Goal: Transaction & Acquisition: Purchase product/service

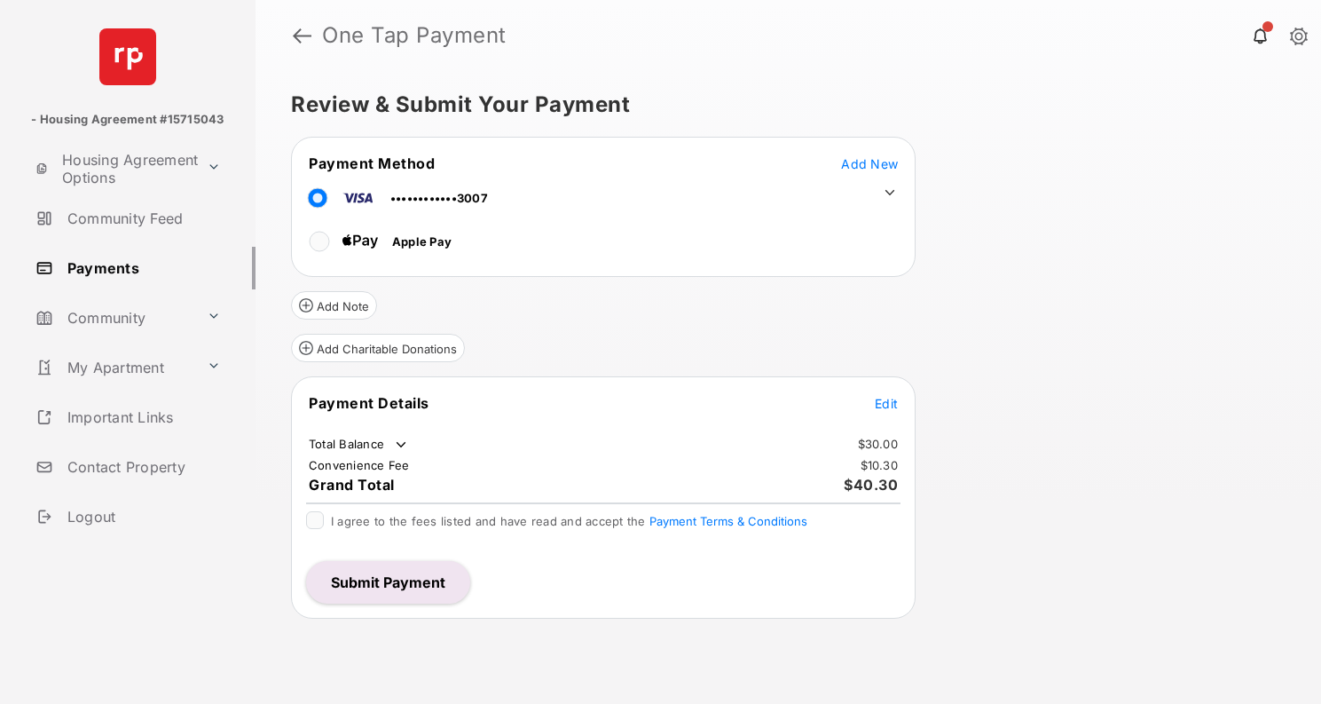
click at [893, 400] on span "Edit" at bounding box center [886, 403] width 23 height 15
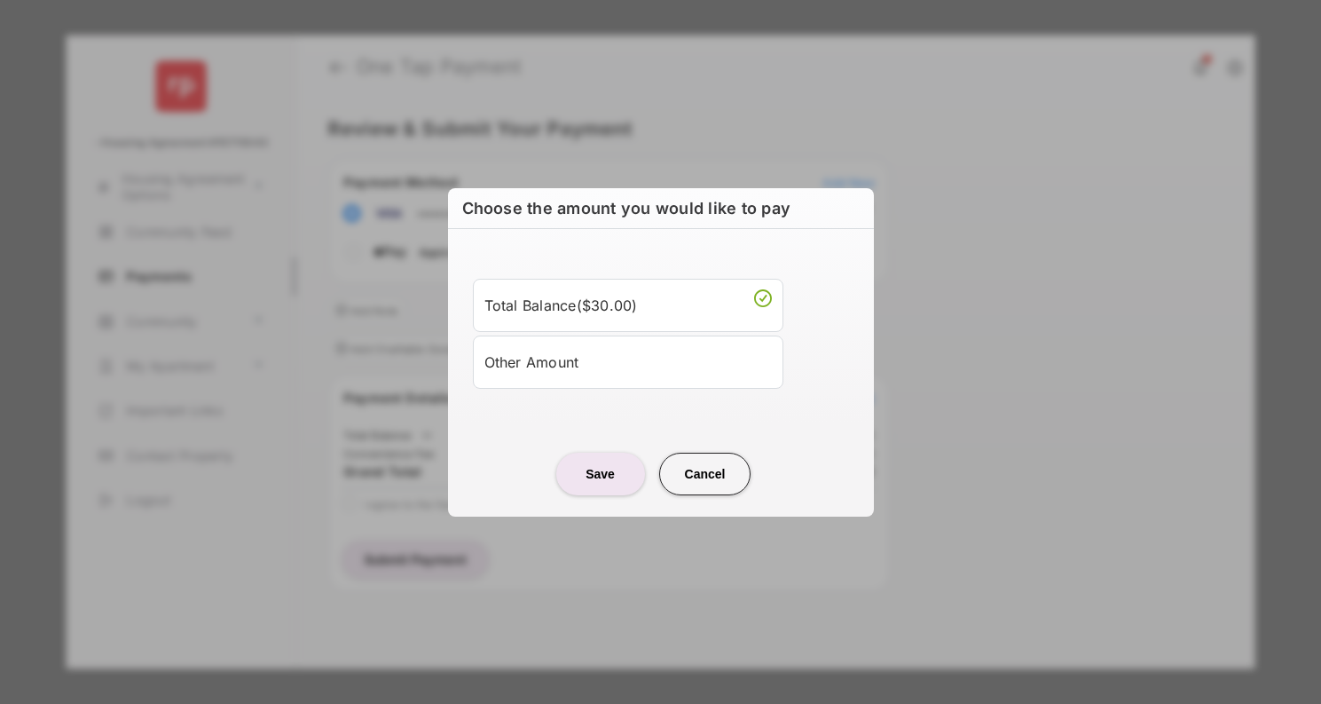
click at [613, 364] on div "Other Amount" at bounding box center [627, 362] width 287 height 30
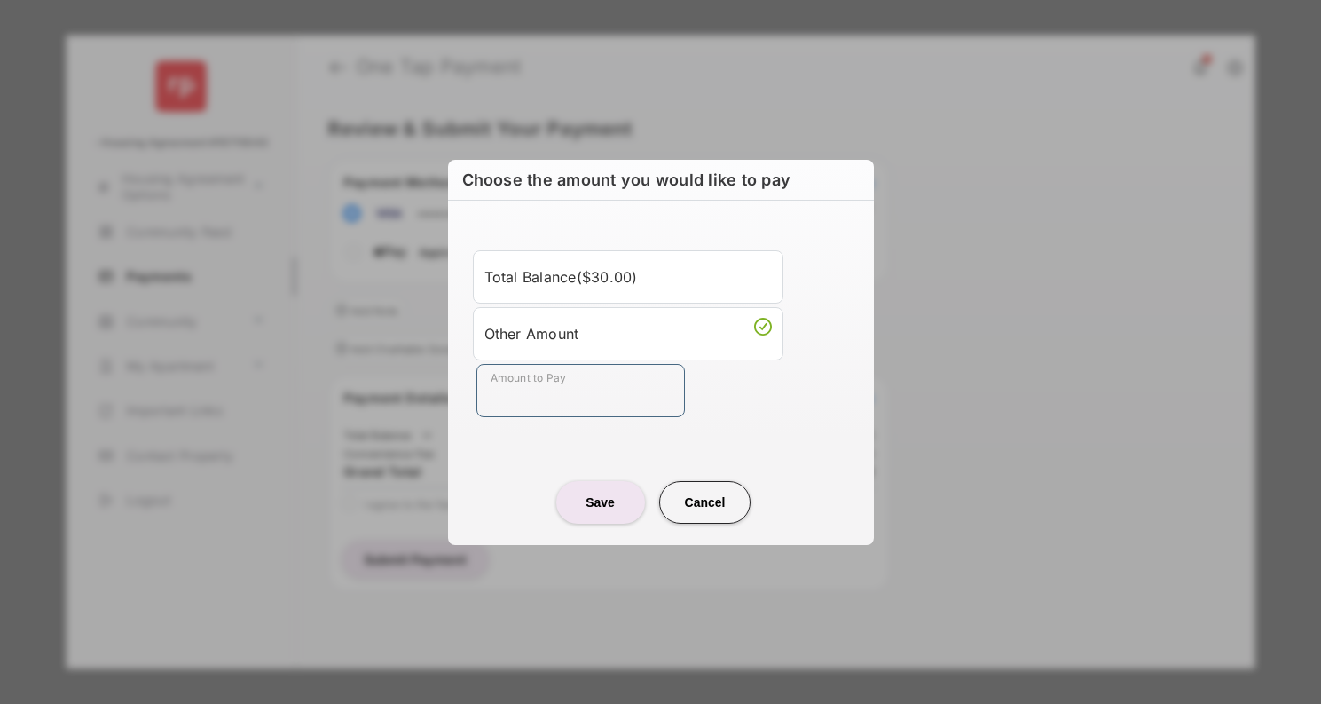
click at [554, 386] on input "Amount to Pay" at bounding box center [580, 390] width 209 height 53
type input "****"
click at [603, 508] on button "Save" at bounding box center [600, 502] width 89 height 43
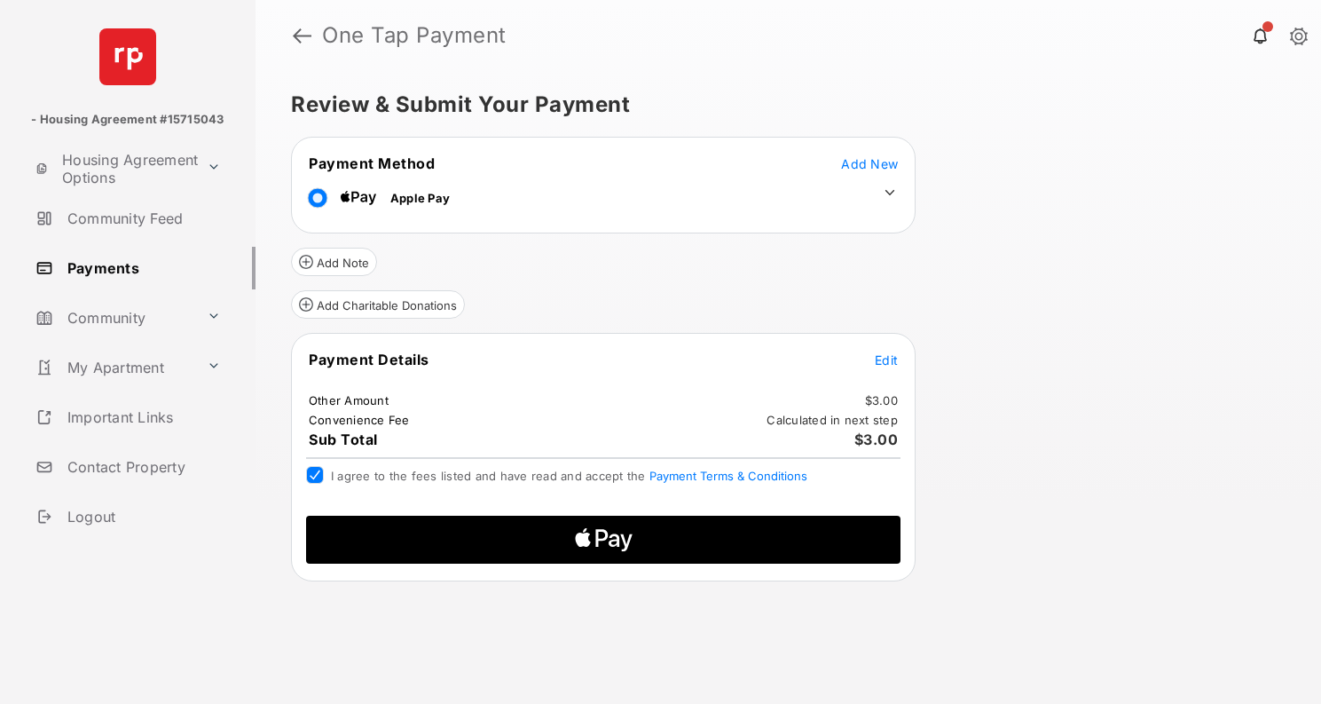
click at [628, 543] on icon "Apple Pay" at bounding box center [626, 542] width 12 height 18
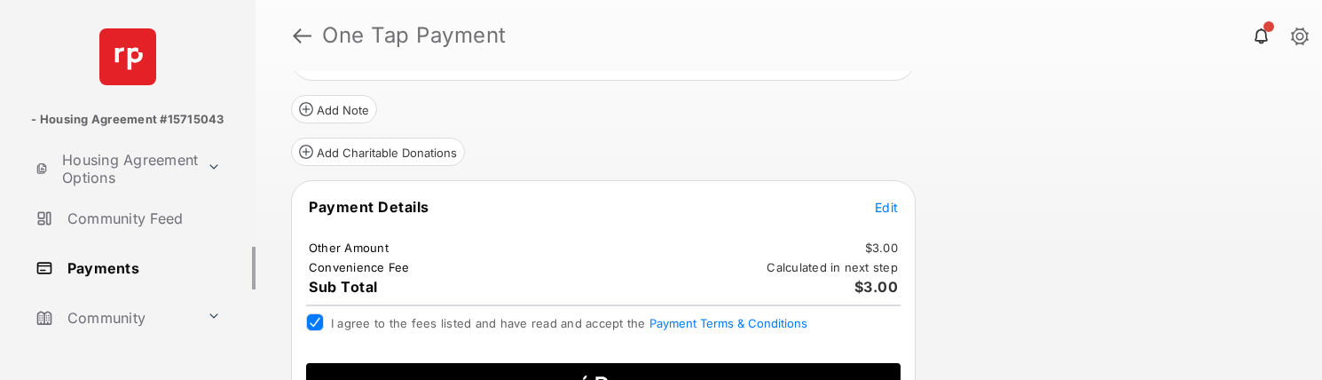
scroll to position [205, 0]
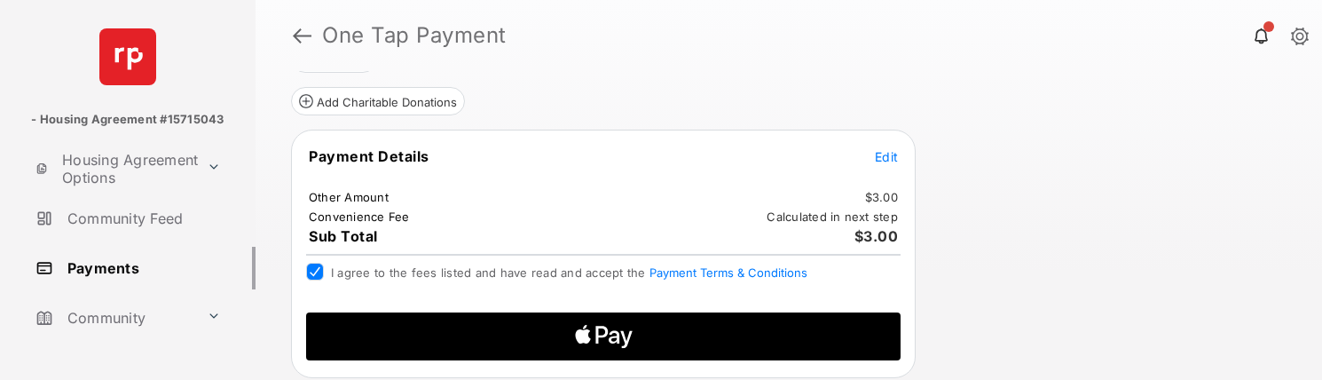
click at [645, 339] on icon "Apple Logo" at bounding box center [603, 336] width 283 height 48
click at [615, 339] on icon "Apple Logo" at bounding box center [603, 336] width 283 height 48
click at [652, 336] on icon "Apple Logo" at bounding box center [603, 336] width 283 height 48
click at [610, 331] on icon "Apple Logo" at bounding box center [603, 336] width 283 height 48
click at [890, 158] on span "Edit" at bounding box center [886, 156] width 23 height 15
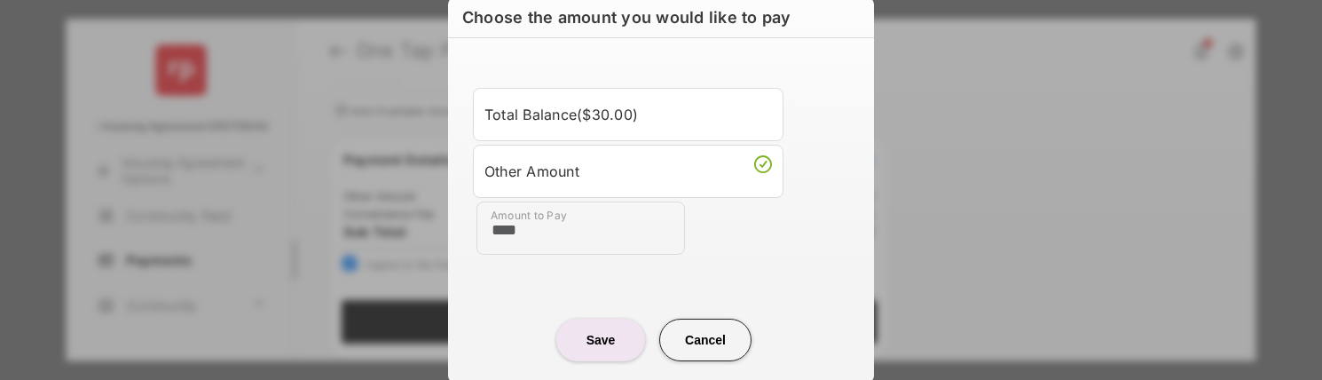
click at [606, 227] on input "****" at bounding box center [580, 227] width 209 height 53
drag, startPoint x: 630, startPoint y: 229, endPoint x: 392, endPoint y: 241, distance: 238.1
click at [392, 241] on div "Choose the amount you would like to pay Total Balance ( $30.00 ) Other Amount A…" at bounding box center [661, 190] width 1322 height 380
type input "*****"
click at [594, 344] on button "Save" at bounding box center [600, 340] width 89 height 43
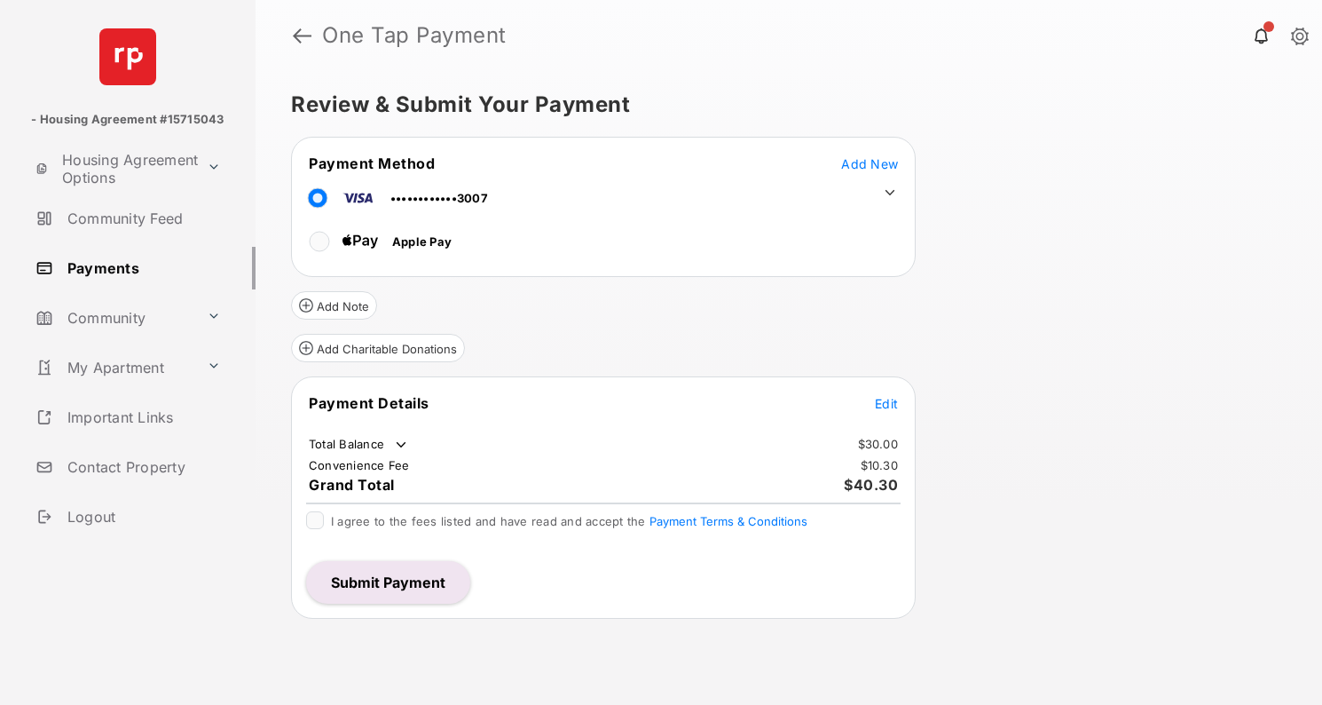
click at [888, 405] on span "Edit" at bounding box center [886, 403] width 23 height 15
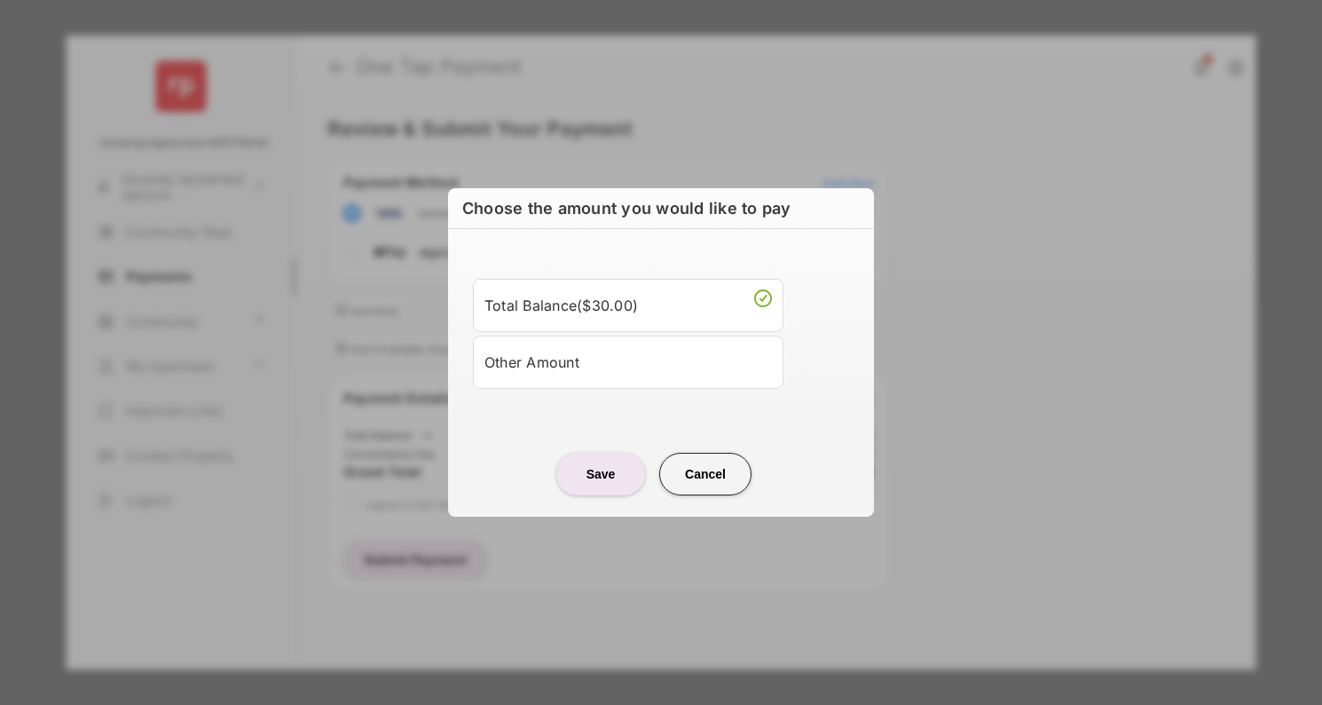
click at [582, 365] on div "Other Amount" at bounding box center [627, 362] width 287 height 30
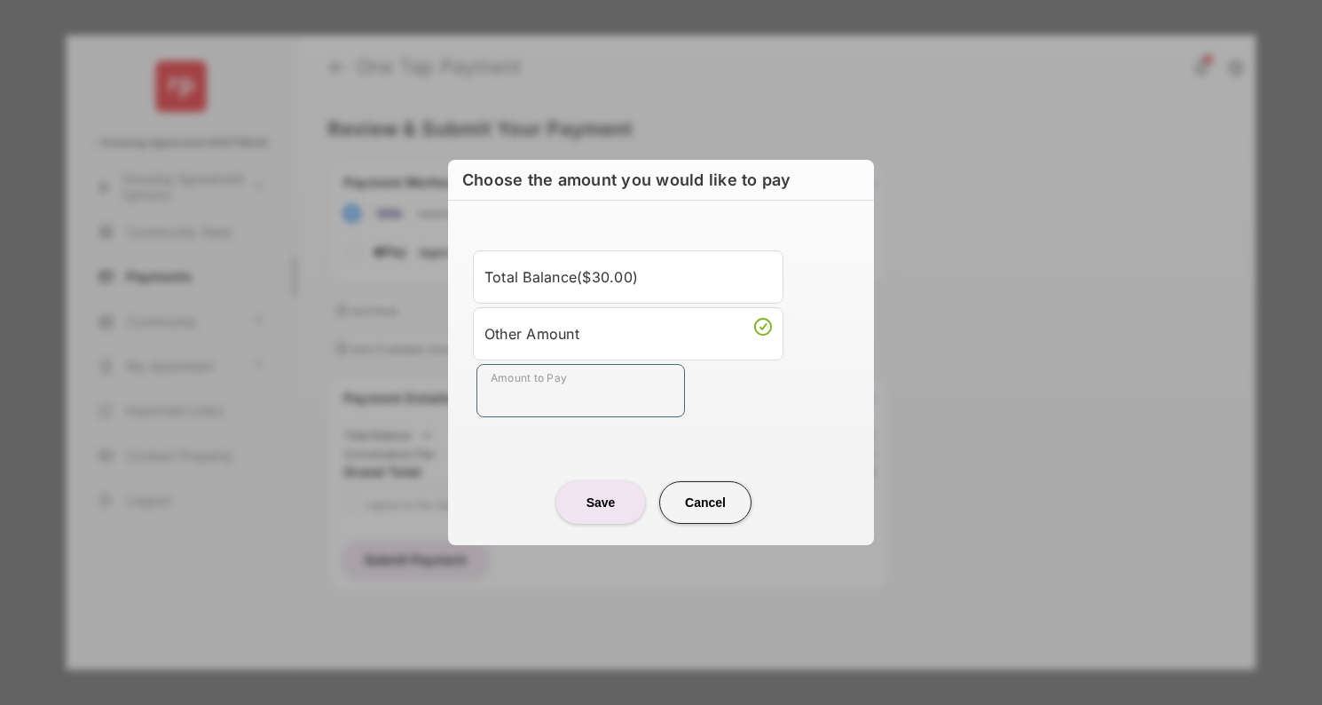
click at [547, 393] on input "Amount to Pay" at bounding box center [580, 390] width 209 height 53
type input "****"
click at [602, 503] on button "Save" at bounding box center [600, 502] width 89 height 43
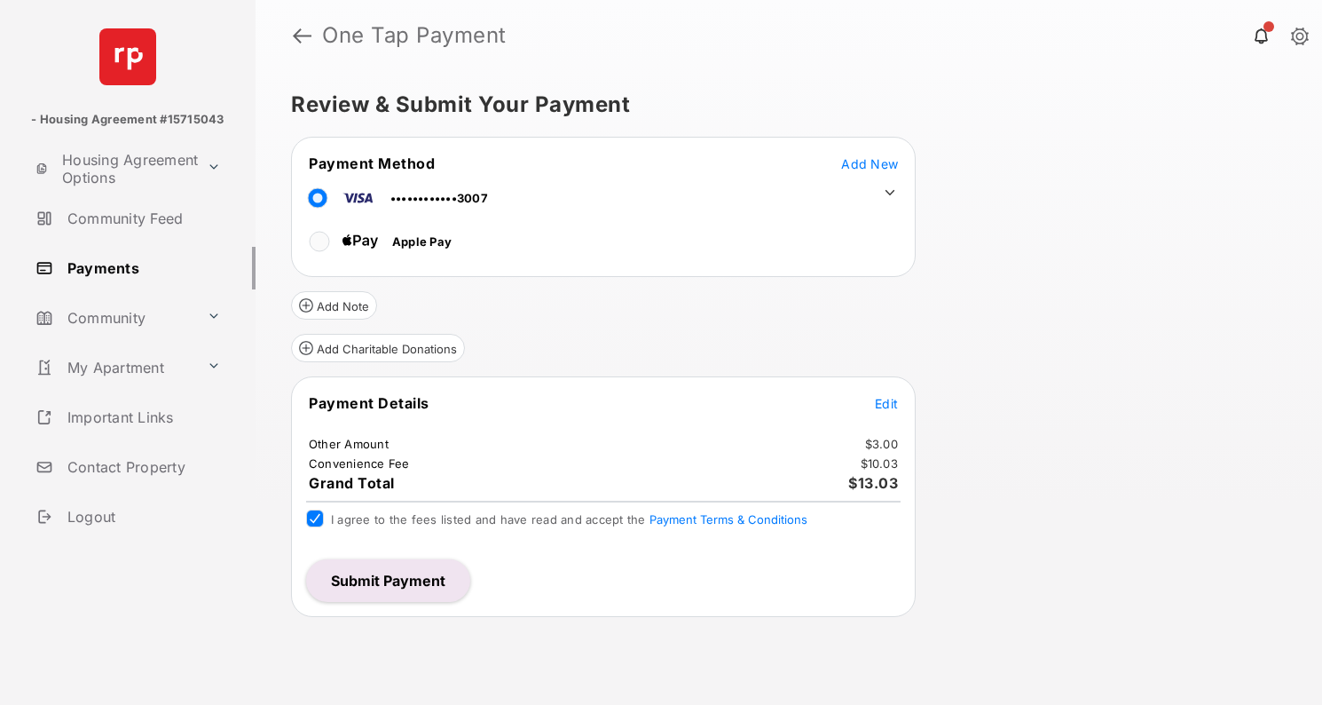
click at [413, 586] on button "Submit Payment" at bounding box center [388, 580] width 164 height 43
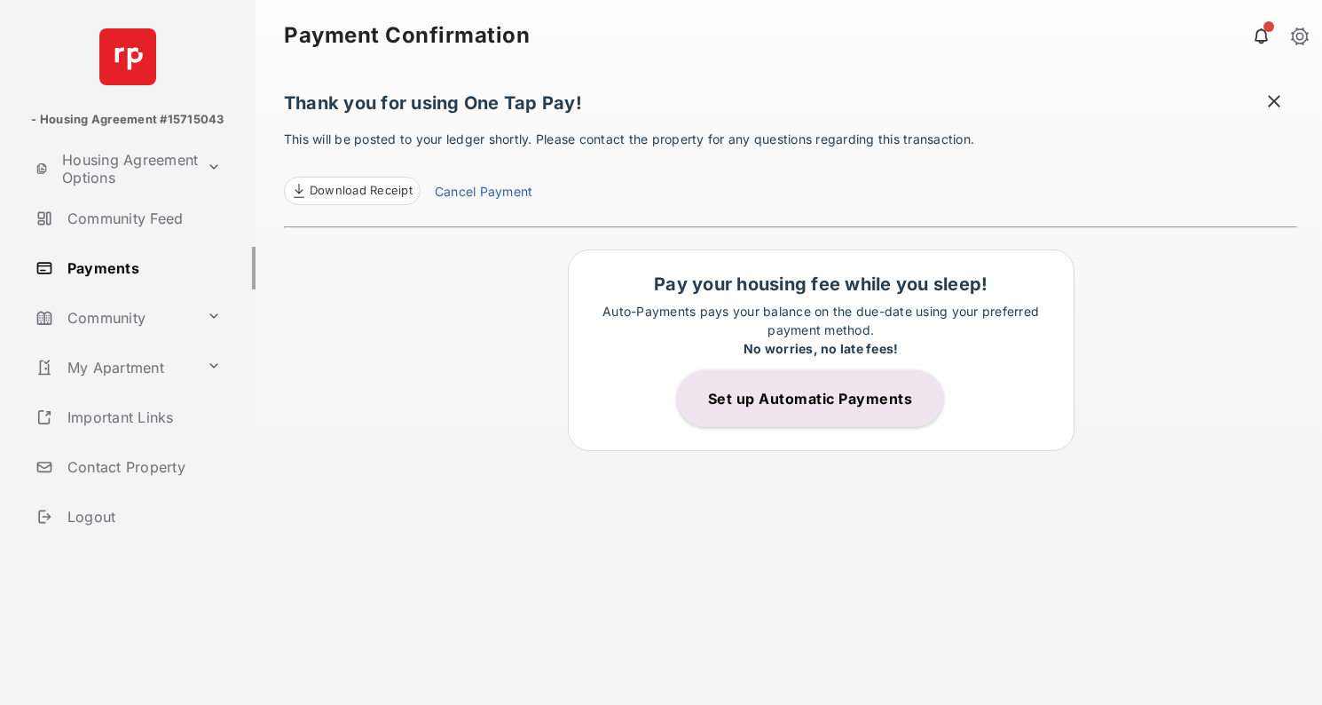
click at [91, 270] on link "Payments" at bounding box center [141, 268] width 227 height 43
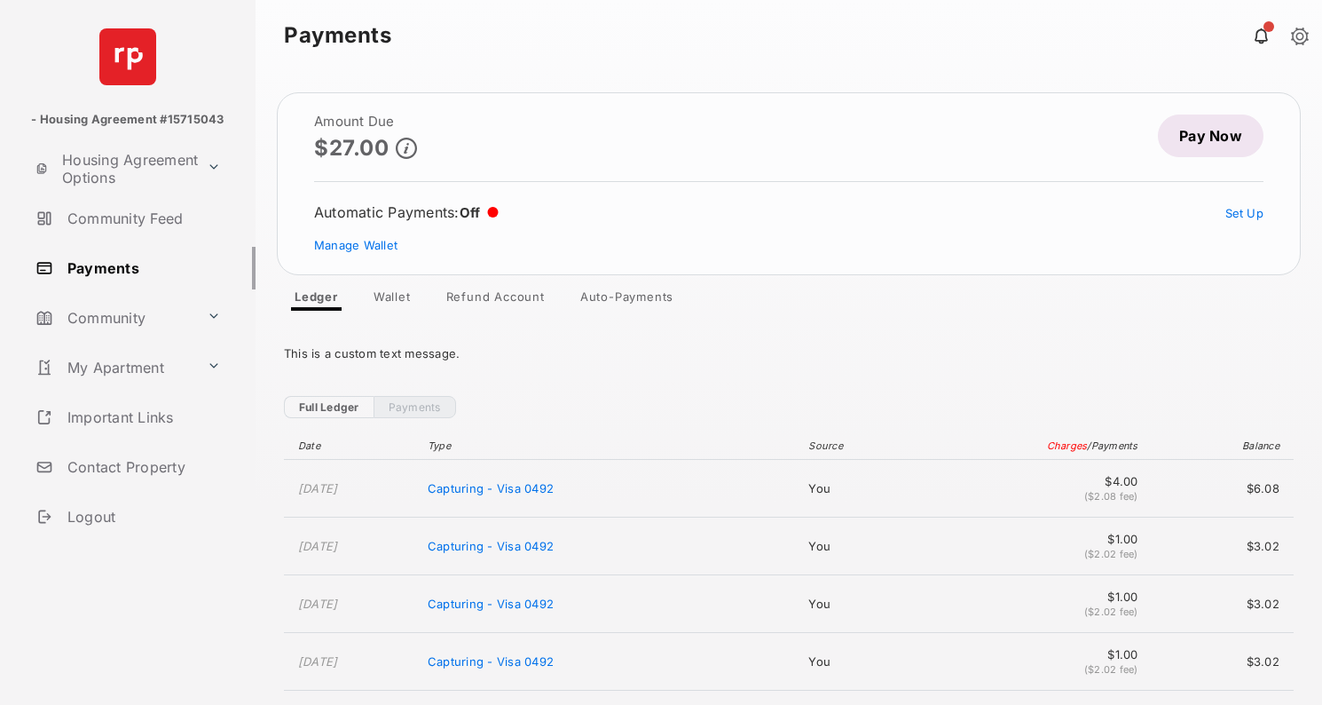
click at [1205, 144] on link "Pay Now" at bounding box center [1211, 135] width 106 height 43
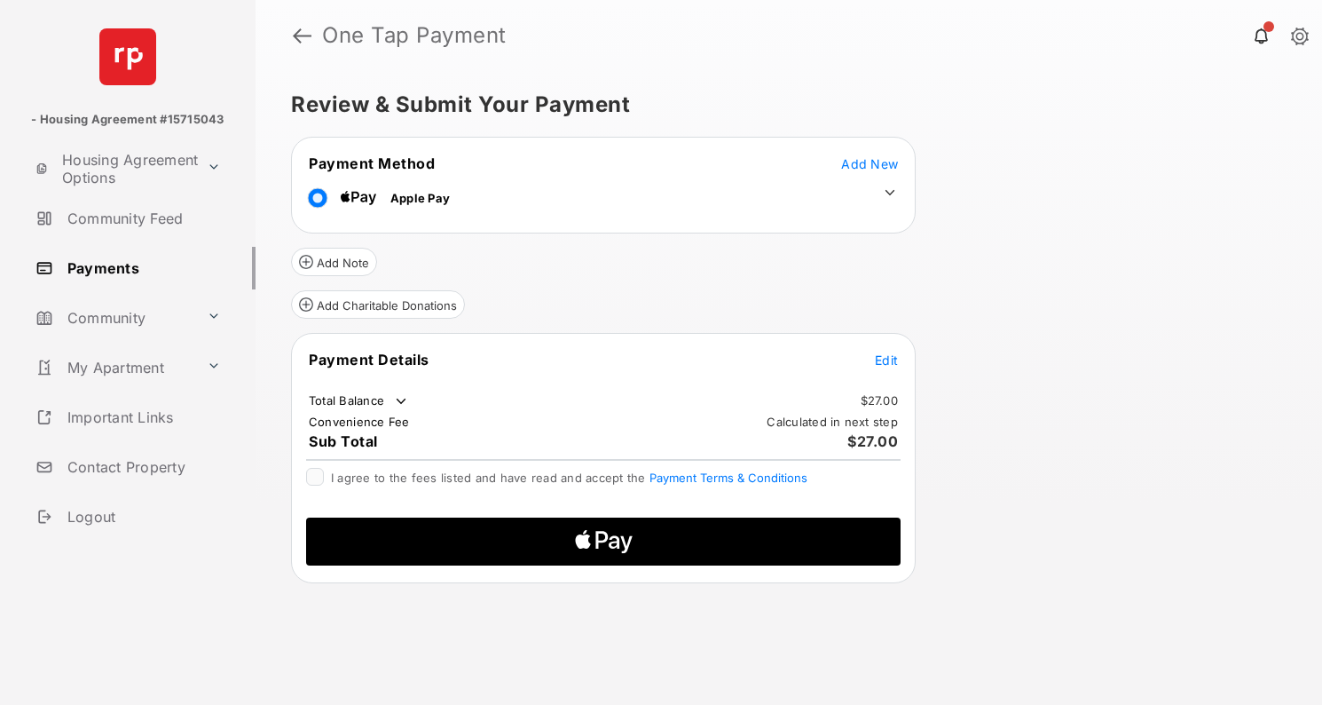
click at [891, 363] on span "Edit" at bounding box center [886, 359] width 23 height 15
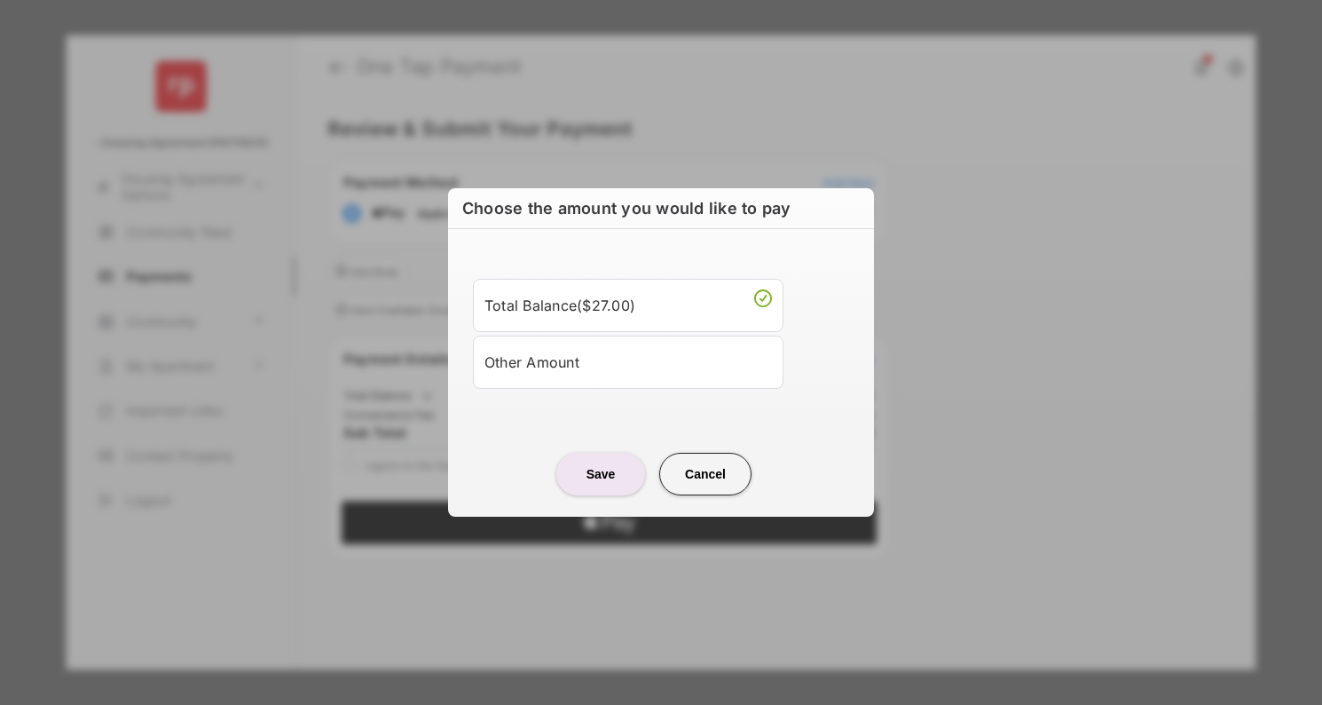
click at [610, 368] on div "Other Amount" at bounding box center [627, 362] width 287 height 30
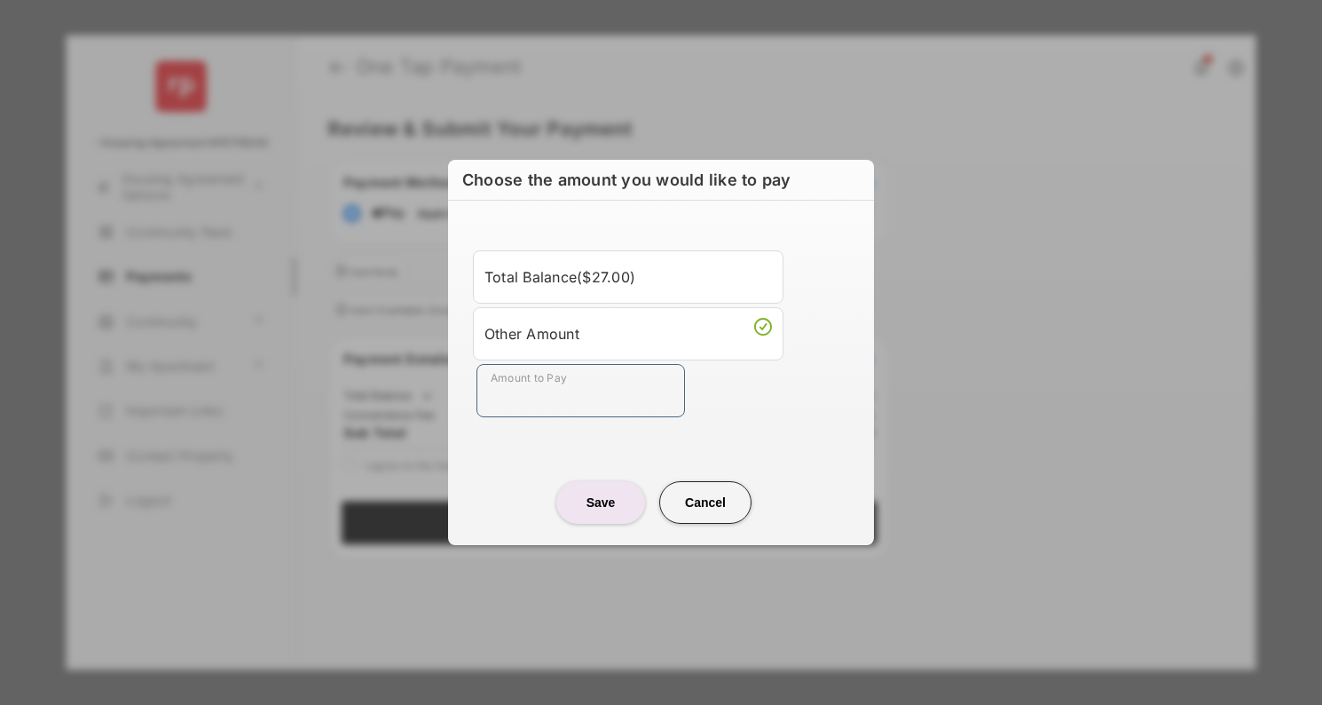
click at [563, 384] on input "Amount to Pay" at bounding box center [580, 390] width 209 height 53
type input "****"
click at [619, 498] on button "Save" at bounding box center [600, 502] width 89 height 43
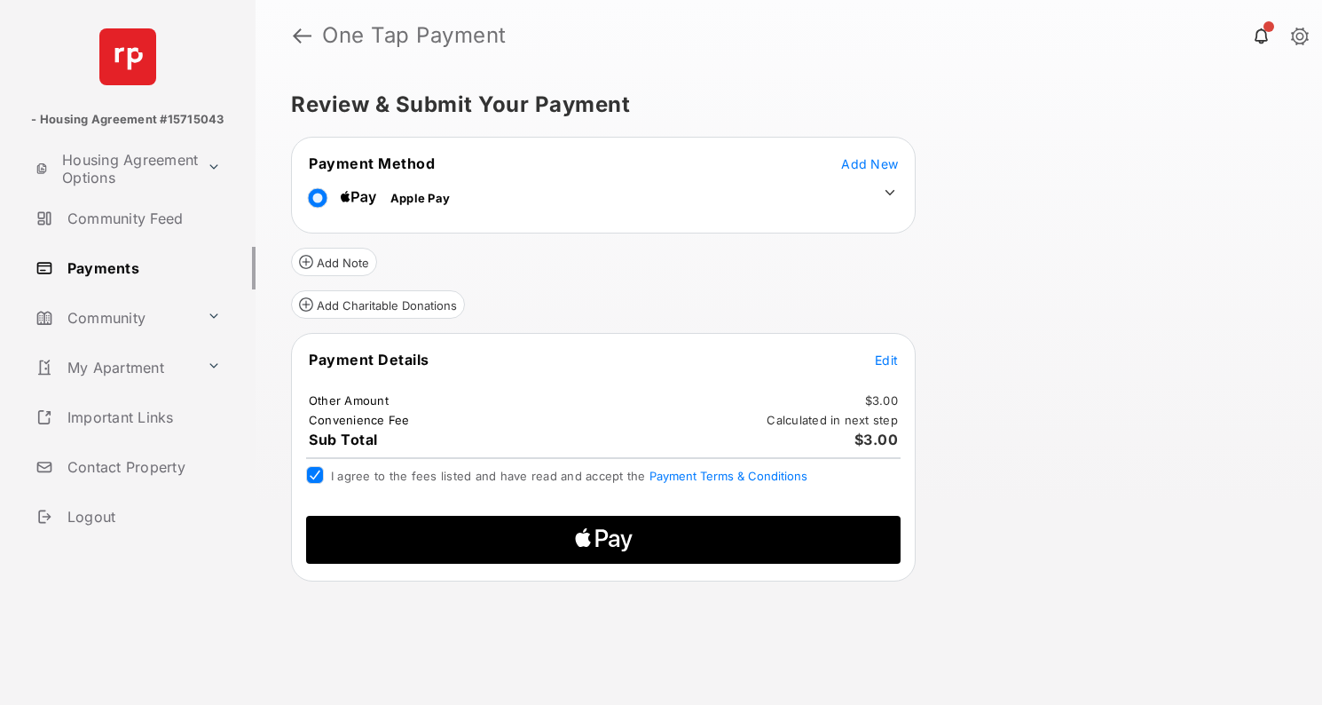
click at [530, 539] on icon "Apple Logo" at bounding box center [603, 540] width 283 height 48
click at [674, 553] on icon "Apple Logo" at bounding box center [603, 540] width 283 height 48
